Goal: Information Seeking & Learning: Learn about a topic

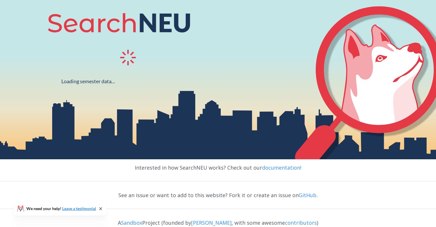
scroll to position [76, 0]
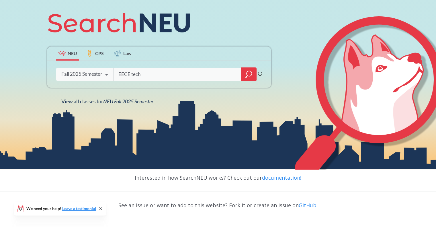
type input "EECE tech"
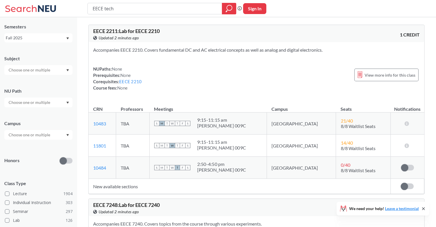
scroll to position [29, 0]
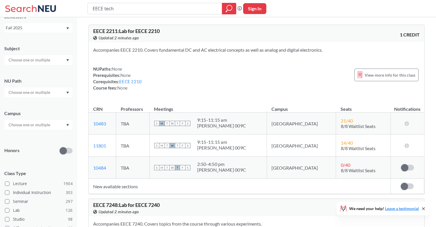
click at [59, 93] on div at bounding box center [38, 92] width 68 height 10
click at [60, 75] on div "NU Path" at bounding box center [38, 84] width 68 height 25
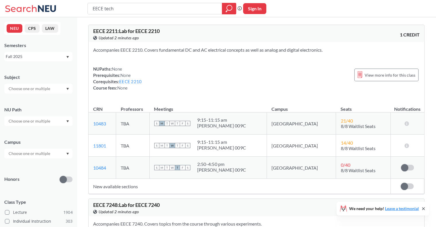
click at [54, 89] on div at bounding box center [38, 89] width 68 height 10
click at [51, 81] on div "Subject CS ( 115 ) Computer Science NRSG ( 76 ) Nursing EECE ( 72 ) Electrical …" at bounding box center [38, 80] width 68 height 25
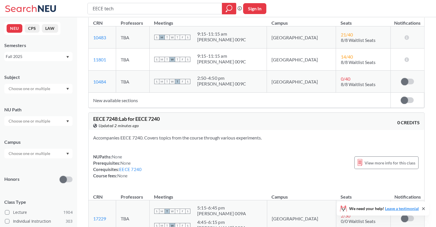
click at [52, 92] on div at bounding box center [38, 89] width 68 height 10
click at [46, 132] on div "EECE ( 72 )" at bounding box center [39, 130] width 65 height 6
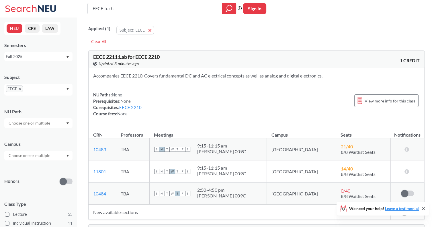
drag, startPoint x: 135, startPoint y: 12, endPoint x: 76, endPoint y: 11, distance: 59.0
click at [76, 11] on div "EECE tech Phrase search guarantees the exact search appears in the results. Ex.…" at bounding box center [218, 8] width 436 height 17
click at [228, 6] on icon "magnifying glass" at bounding box center [229, 9] width 7 height 8
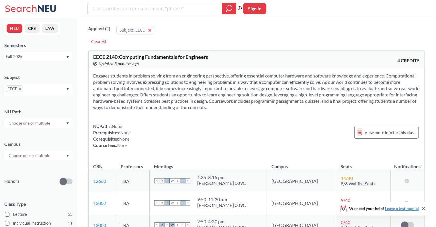
click at [40, 75] on div "Subject" at bounding box center [38, 77] width 68 height 6
click at [44, 54] on div "Fall 2025" at bounding box center [36, 56] width 60 height 6
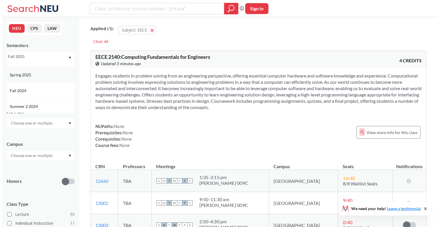
scroll to position [29, 0]
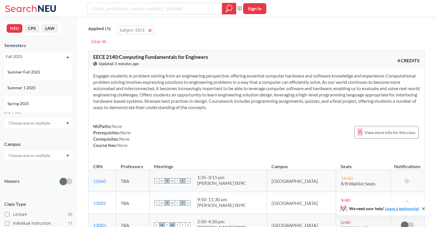
click at [48, 87] on div "Summer 1 2025" at bounding box center [39, 88] width 65 height 6
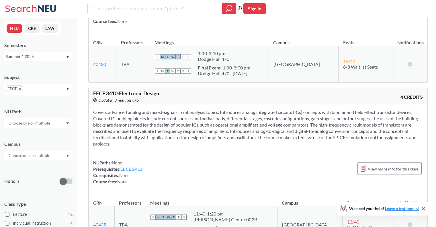
scroll to position [1204, 0]
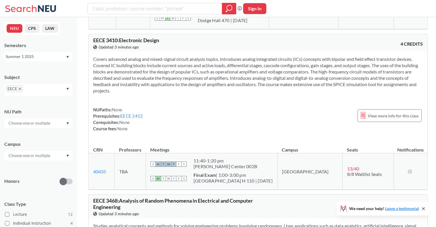
drag, startPoint x: 130, startPoint y: 120, endPoint x: 253, endPoint y: 122, distance: 123.0
click at [263, 123] on div "NUPaths: None Prerequisites: EECE 2412 Corequisites: None Course fees: None Vie…" at bounding box center [258, 118] width 330 height 25
click at [140, 118] on link "EECE 2412" at bounding box center [131, 115] width 22 height 5
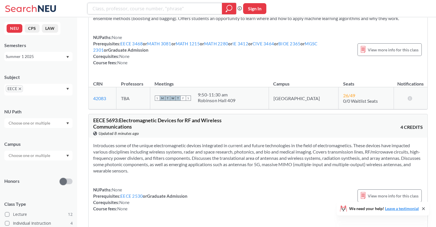
scroll to position [1719, 0]
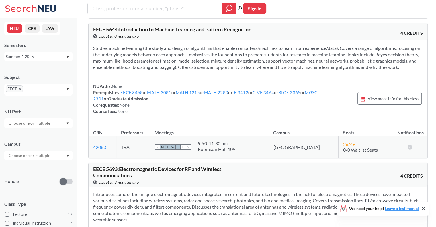
click at [66, 58] on icon "Dropdown arrow" at bounding box center [67, 57] width 3 height 2
click at [57, 74] on div "Fall 2025" at bounding box center [38, 69] width 68 height 16
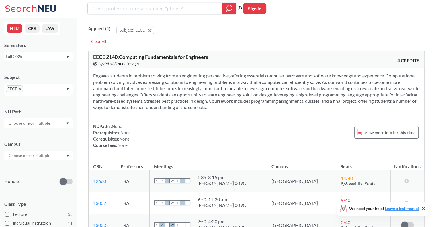
click at [159, 10] on input "search" at bounding box center [155, 9] width 126 height 10
type input "healthcare"
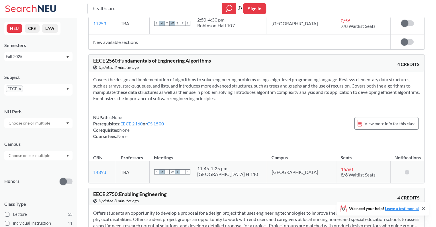
scroll to position [2837, 0]
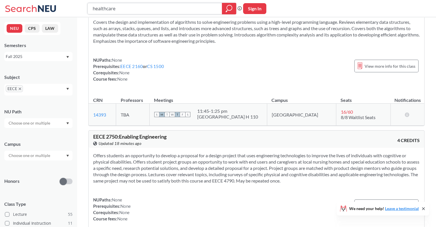
drag, startPoint x: 132, startPoint y: 10, endPoint x: 69, endPoint y: 12, distance: 63.1
click at [69, 12] on div "healthcare Phrase search guarantees the exact search appears in the results. Ex…" at bounding box center [218, 8] width 436 height 17
type input "electromagnetics"
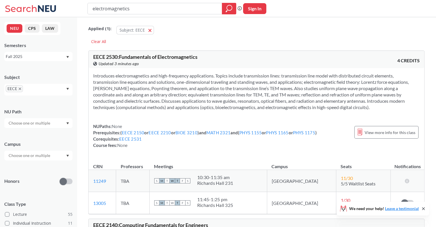
click at [43, 54] on div "Fall 2025" at bounding box center [36, 56] width 60 height 6
click at [46, 57] on div "Fall 2025" at bounding box center [36, 56] width 60 height 6
drag, startPoint x: 208, startPoint y: 132, endPoint x: 228, endPoint y: 132, distance: 20.1
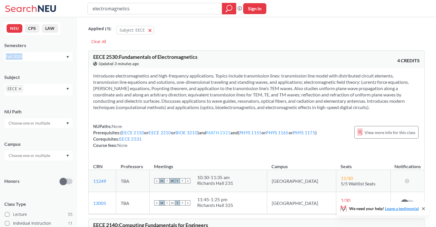
click at [228, 132] on div "NUPaths: None Prerequisites: ( EECE 2150 or EECE 2210 or BIOE 3210 ) and MATH 2…" at bounding box center [205, 135] width 224 height 25
click at [247, 137] on div "NUPaths: None Prerequisites: ( EECE 2150 or EECE 2210 or BIOE 3210 ) and MATH 2…" at bounding box center [205, 135] width 224 height 25
click at [47, 60] on div "Fall 2025" at bounding box center [38, 56] width 68 height 9
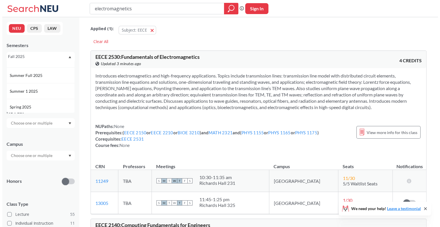
scroll to position [57, 0]
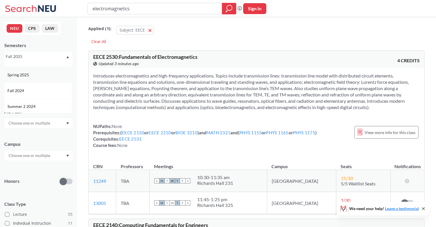
click at [47, 75] on div "Spring 2025" at bounding box center [39, 75] width 65 height 6
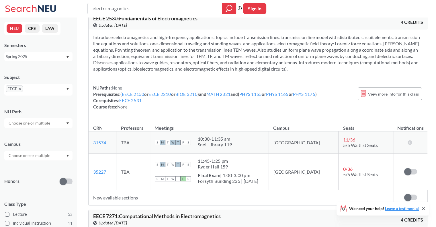
scroll to position [29, 0]
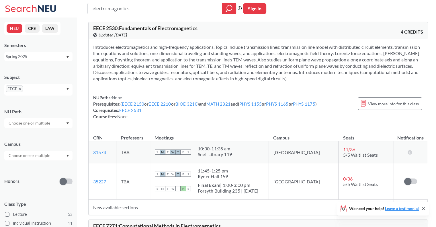
click at [55, 59] on div "Spring 2025" at bounding box center [36, 56] width 60 height 6
click at [54, 94] on div "Spring 2024" at bounding box center [39, 96] width 65 height 6
